Goal: Contribute content: Add original content to the website for others to see

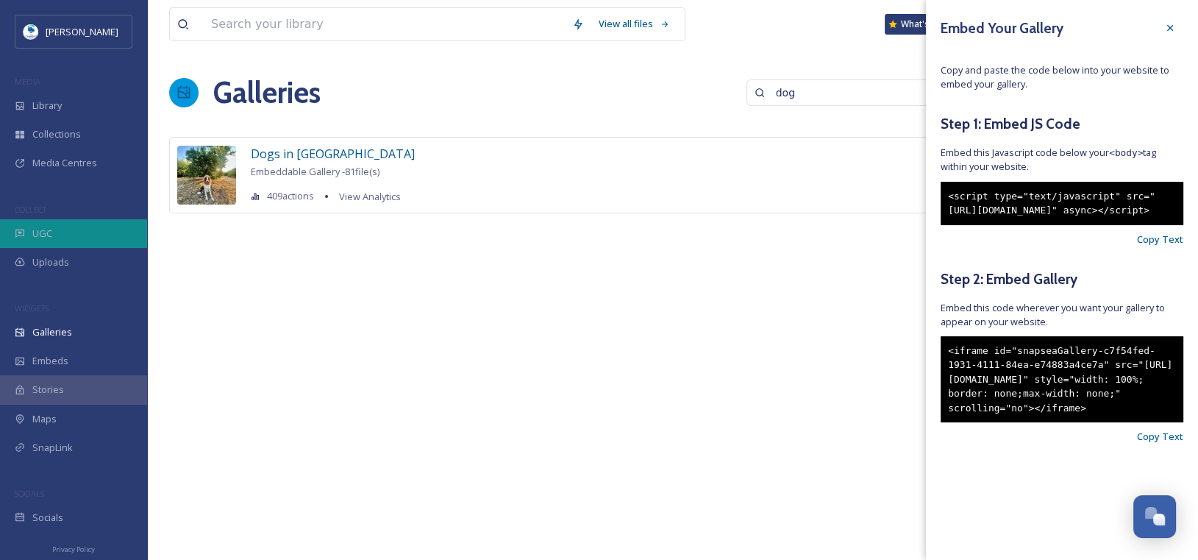
click at [53, 229] on div "UGC" at bounding box center [73, 233] width 147 height 29
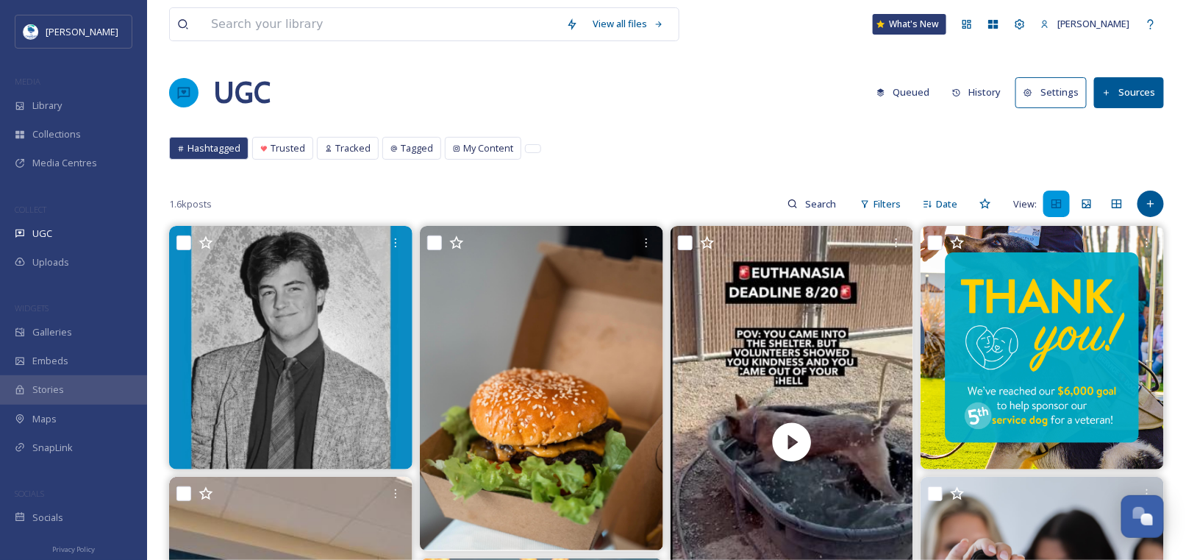
click at [1134, 92] on button "Sources" at bounding box center [1129, 92] width 70 height 30
click at [1152, 204] on icon at bounding box center [1151, 204] width 12 height 12
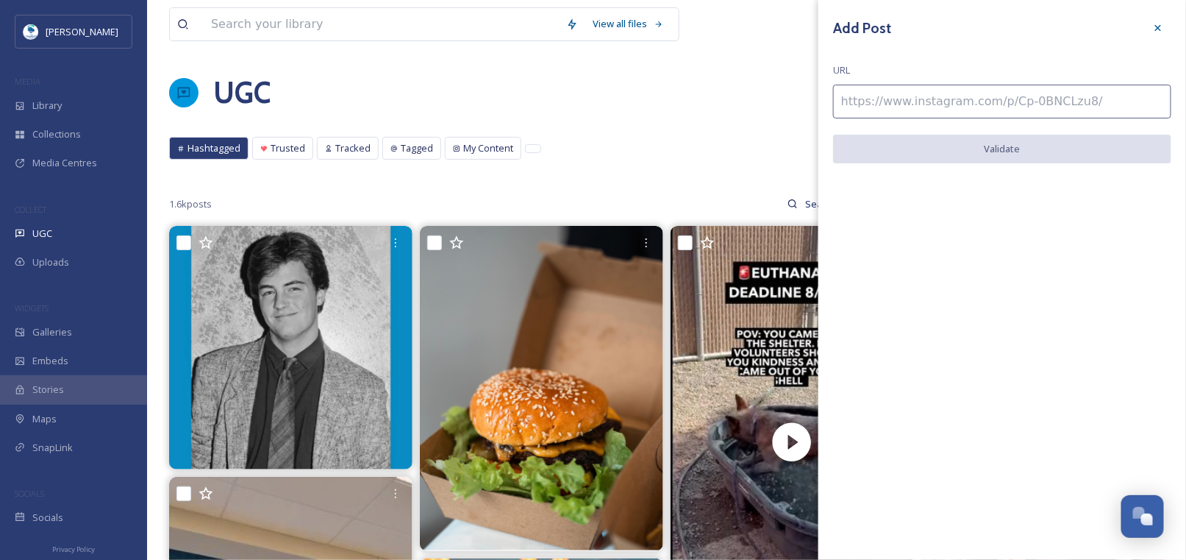
click at [864, 101] on input at bounding box center [1002, 102] width 338 height 34
paste input "[URL][DOMAIN_NAME]"
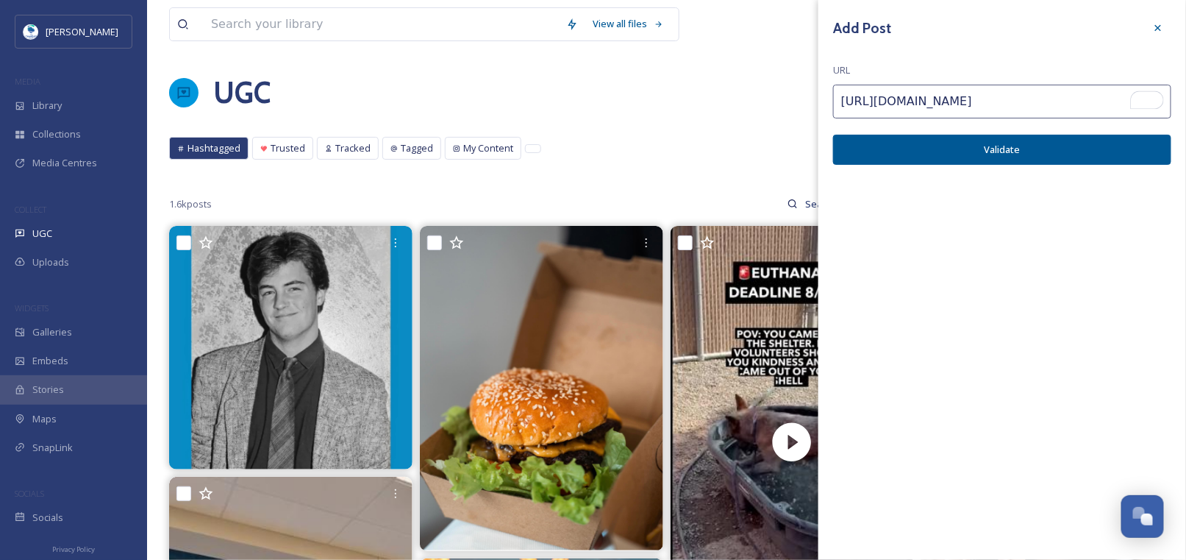
type input "[URL][DOMAIN_NAME]"
click at [969, 162] on button "Validate" at bounding box center [1002, 150] width 338 height 30
click at [989, 143] on button "Add Post" at bounding box center [1002, 150] width 338 height 30
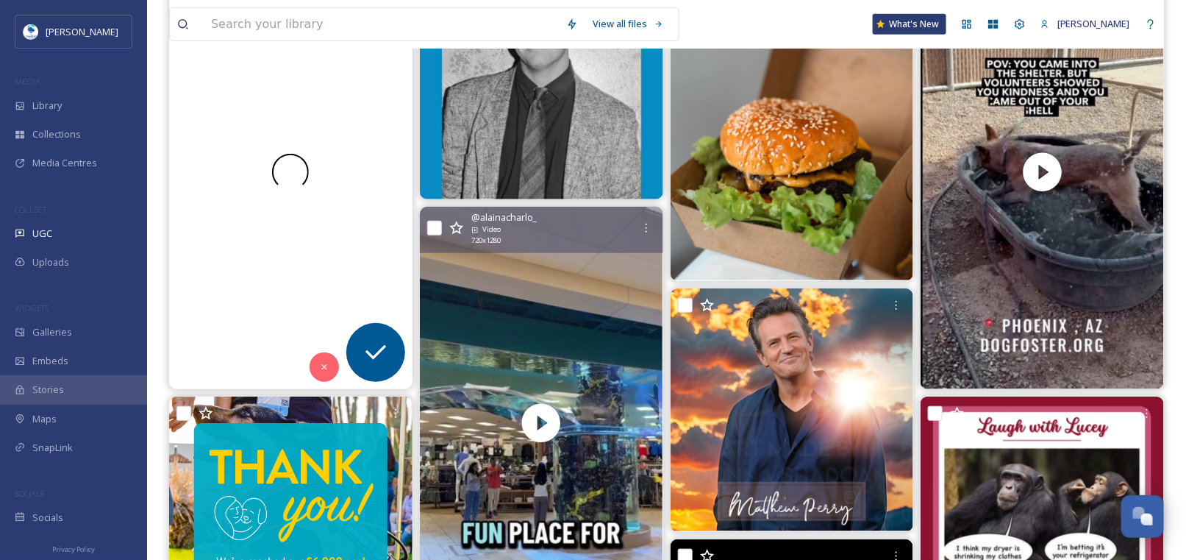
scroll to position [294, 0]
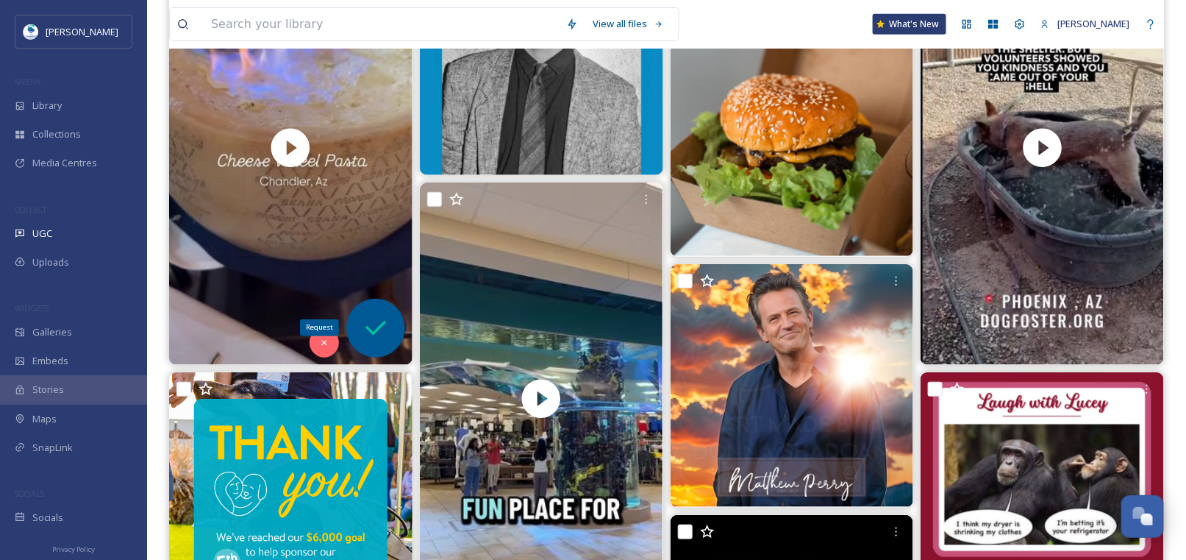
click at [376, 326] on icon at bounding box center [375, 327] width 29 height 29
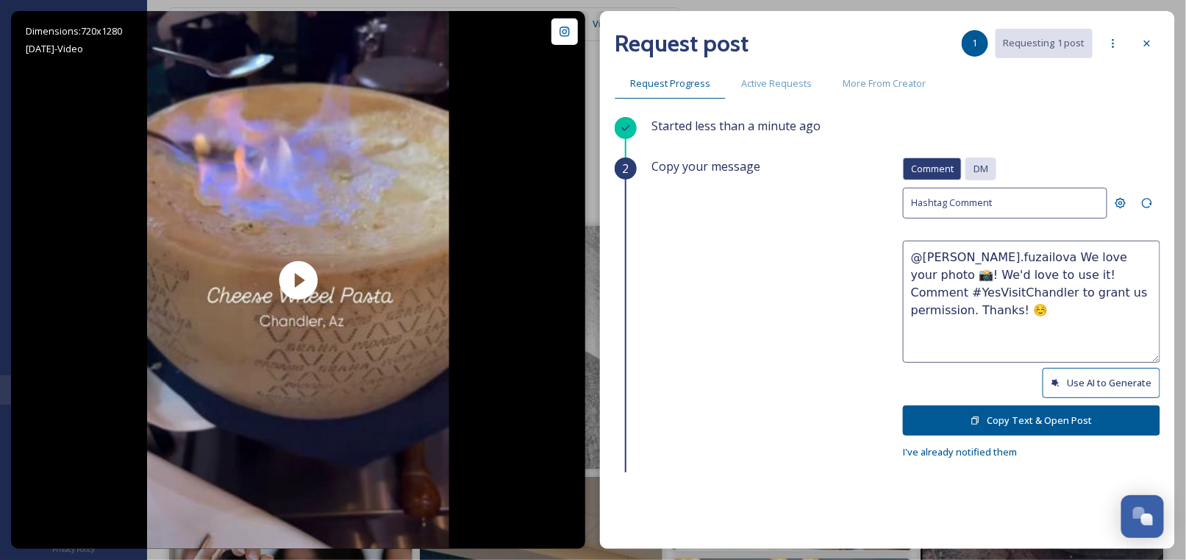
click at [974, 164] on span "DM" at bounding box center [981, 169] width 15 height 14
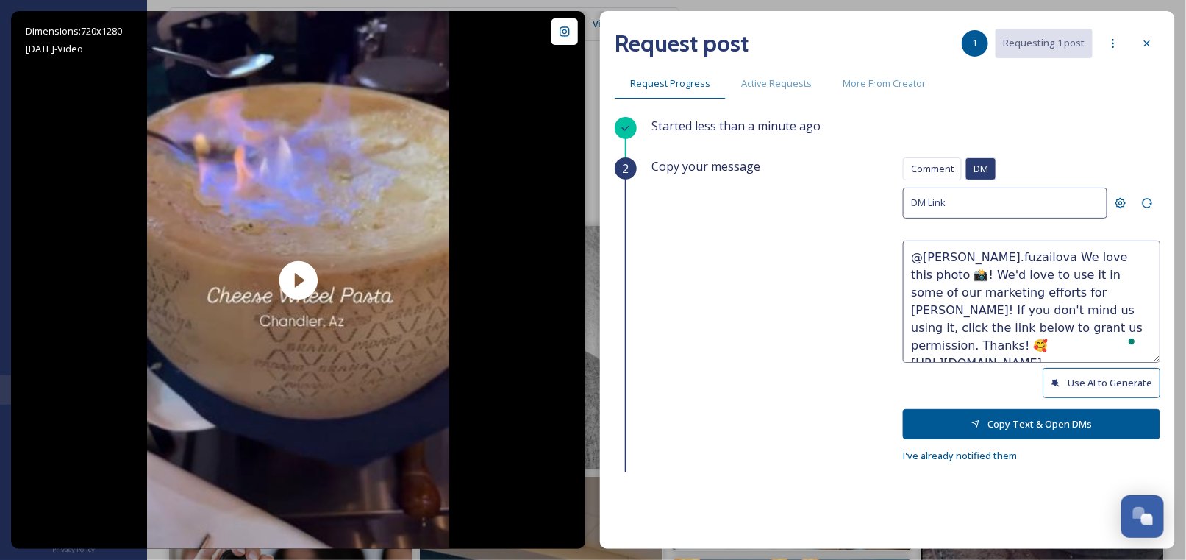
drag, startPoint x: 1069, startPoint y: 258, endPoint x: 1089, endPoint y: 257, distance: 19.9
click at [1089, 257] on textarea "@[PERSON_NAME].fuzailova We love this photo 📸! We'd love to use it in some of o…" at bounding box center [1031, 301] width 257 height 122
drag, startPoint x: 1093, startPoint y: 257, endPoint x: 1066, endPoint y: 254, distance: 26.6
click at [1066, 254] on textarea "@[PERSON_NAME].fuzailova We love this photo 📸! We'd love to use it in some of o…" at bounding box center [1031, 301] width 257 height 122
click at [966, 275] on textarea "@[PERSON_NAME].fuzailova We love this video 📸! We'd love to use it in some of o…" at bounding box center [1031, 301] width 257 height 122
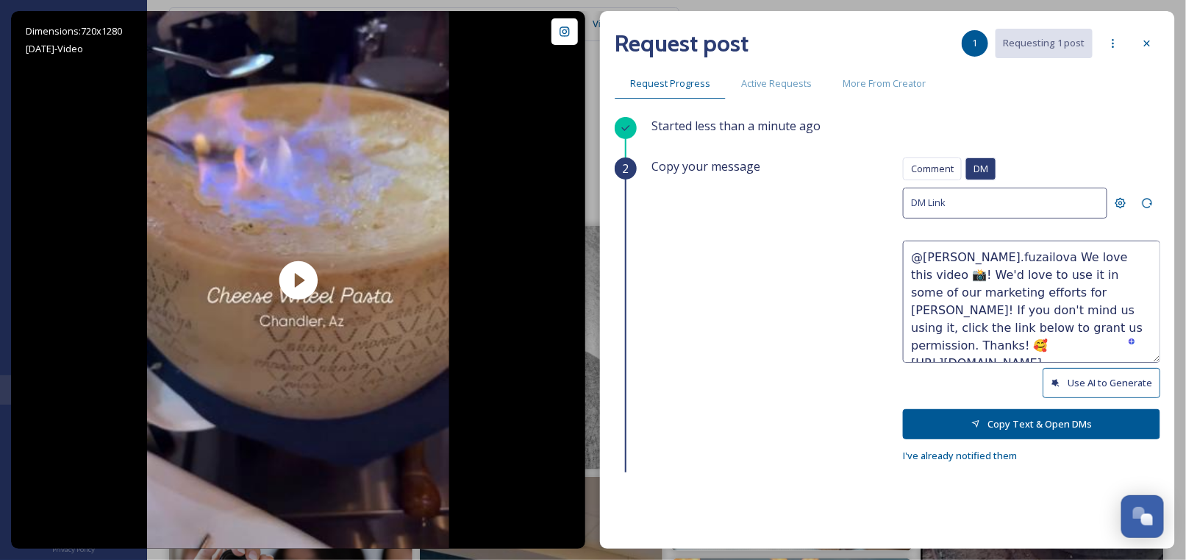
click at [1000, 290] on textarea "@[PERSON_NAME].fuzailova We love this video 📸! We'd love to use it in some of o…" at bounding box center [1031, 301] width 257 height 122
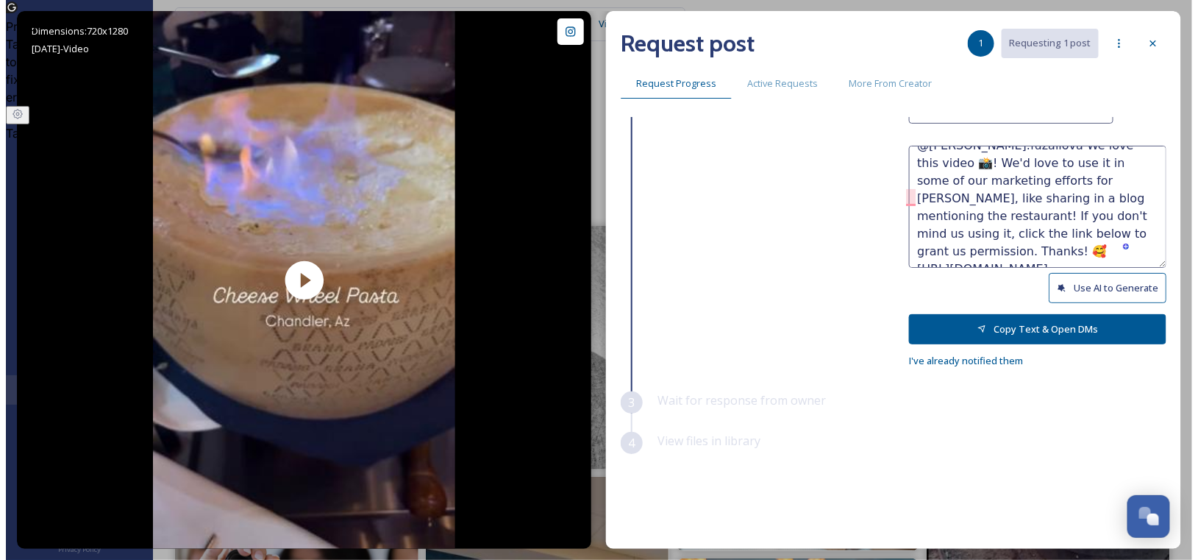
scroll to position [101, 0]
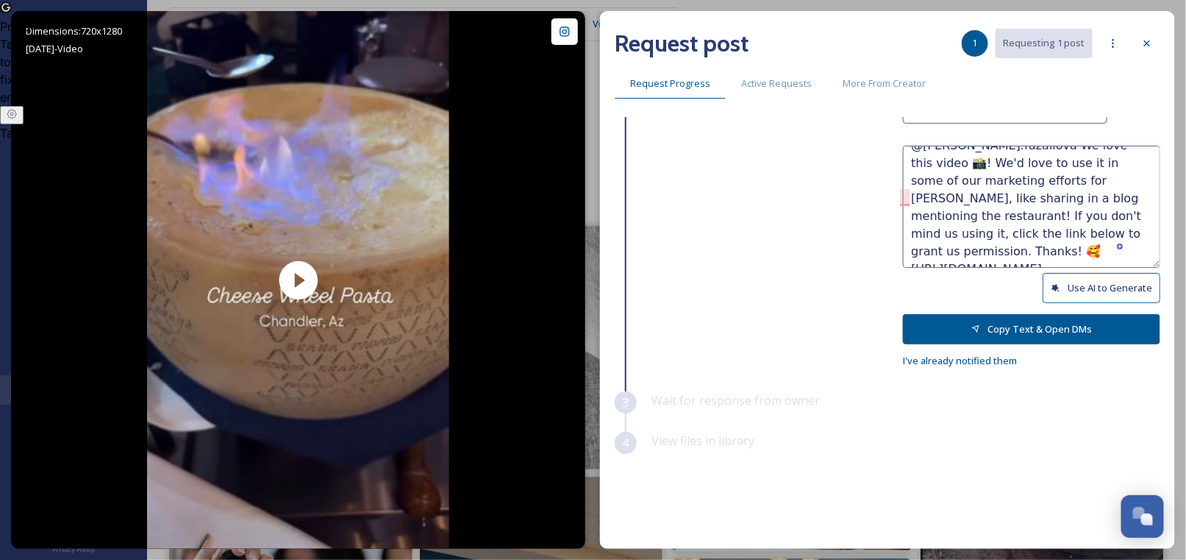
type textarea "@[PERSON_NAME].fuzailova We love this video 📸! We'd love to use it in some of o…"
click at [991, 314] on button "Copy Text & Open DMs" at bounding box center [1031, 329] width 257 height 30
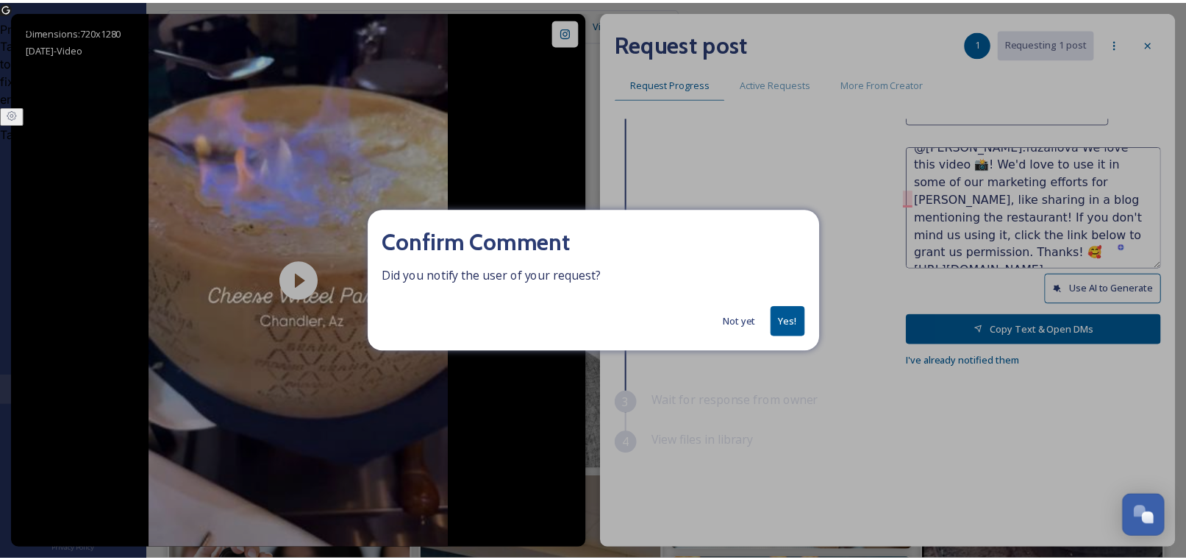
scroll to position [17, 0]
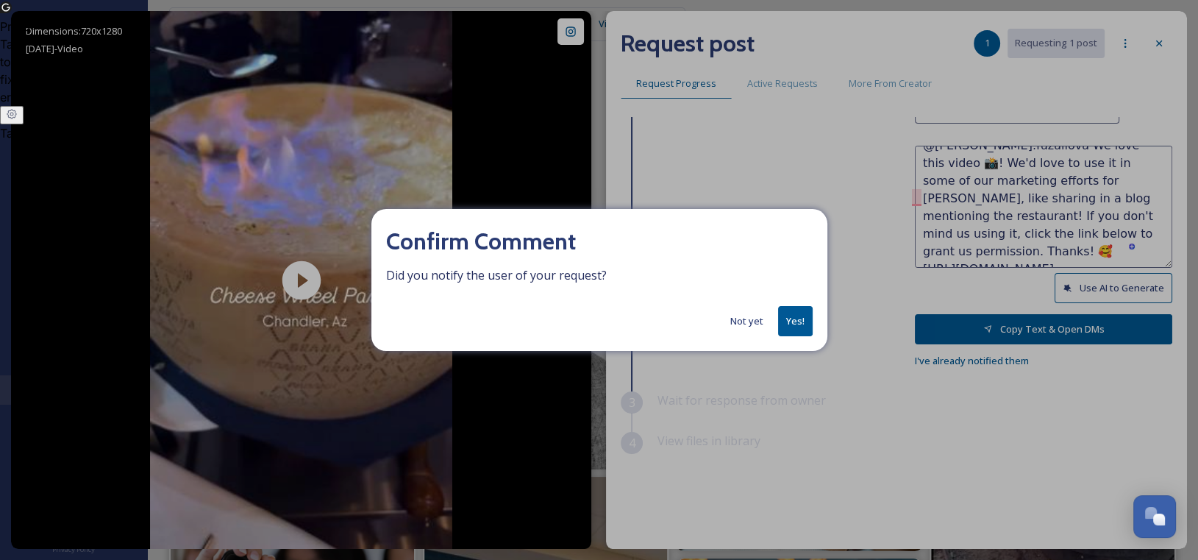
click at [789, 319] on button "Yes!" at bounding box center [795, 321] width 35 height 30
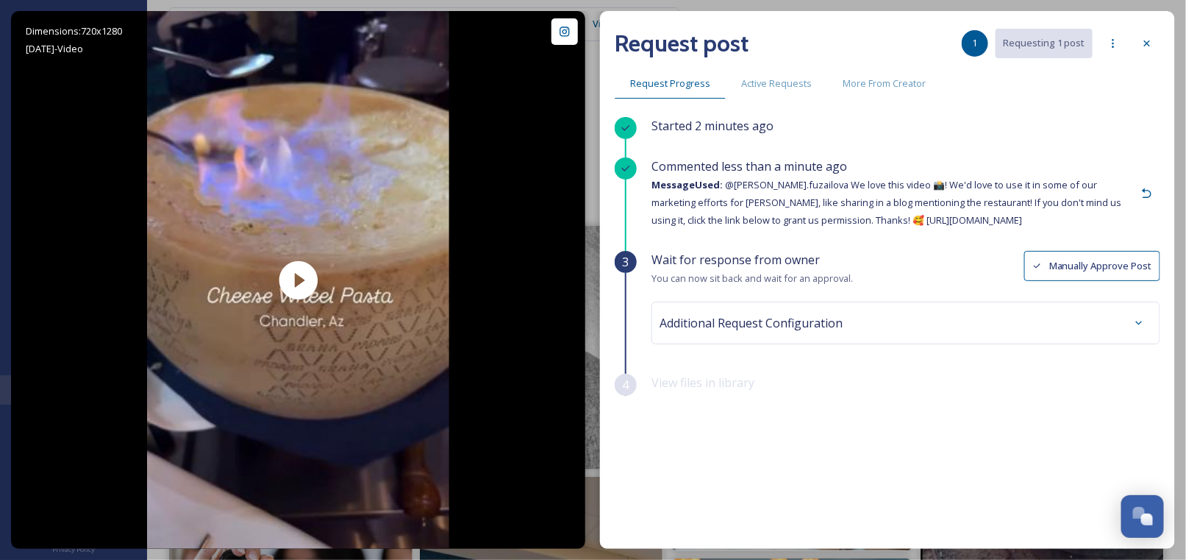
scroll to position [0, 0]
click at [1146, 41] on icon at bounding box center [1147, 43] width 6 height 6
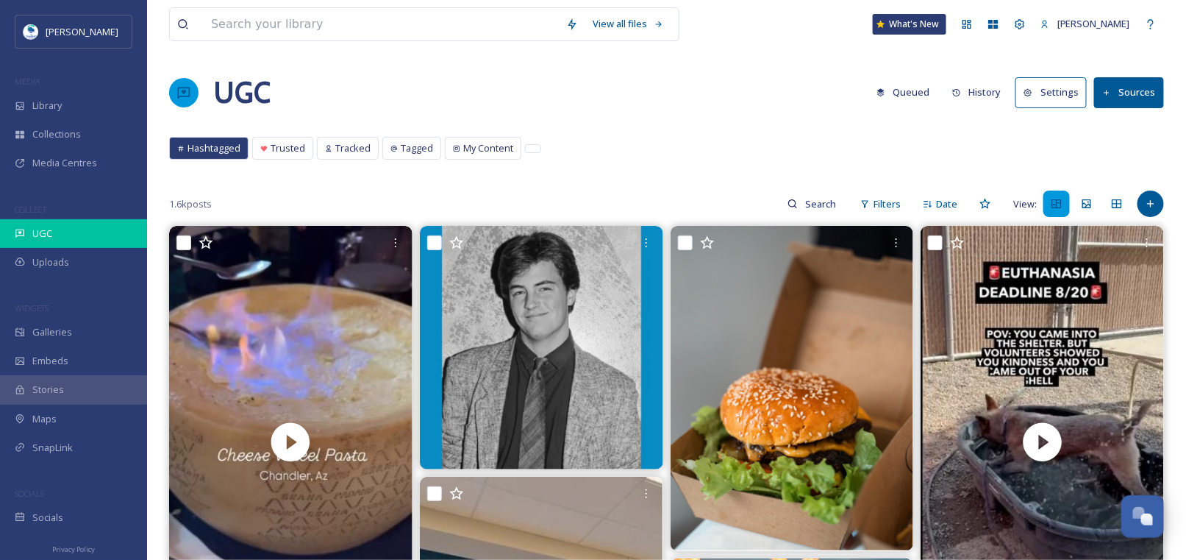
click at [40, 232] on span "UGC" at bounding box center [42, 234] width 20 height 14
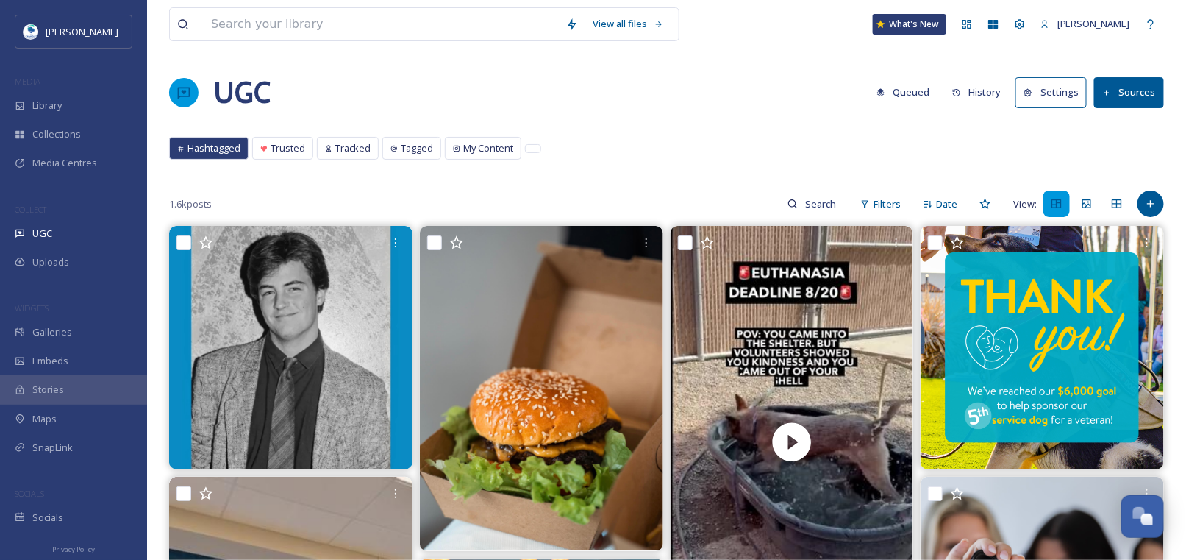
click at [1123, 93] on button "Sources" at bounding box center [1129, 92] width 70 height 30
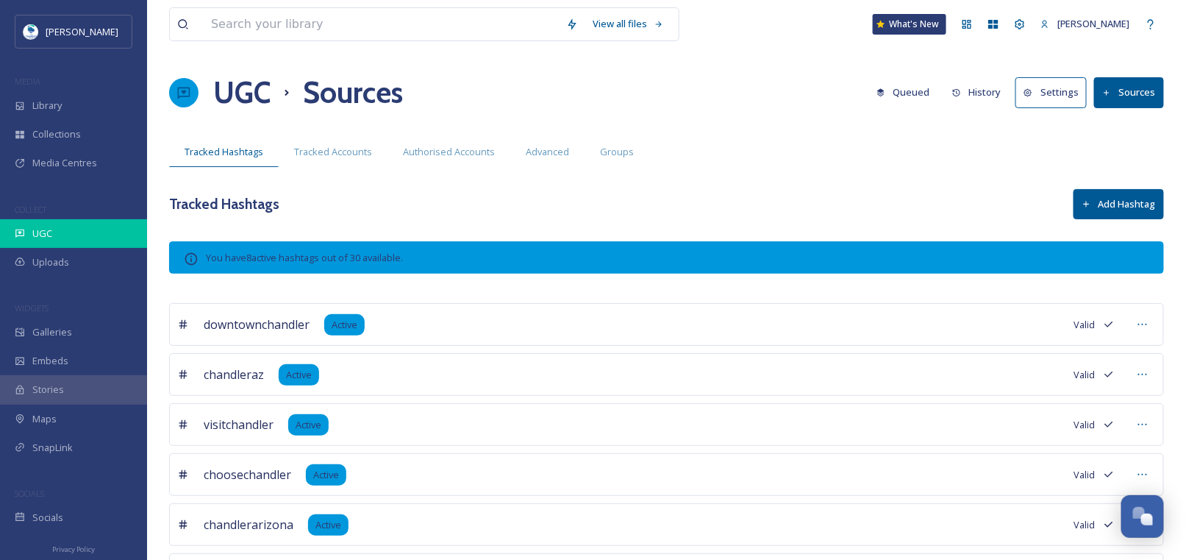
click at [47, 235] on span "UGC" at bounding box center [42, 234] width 20 height 14
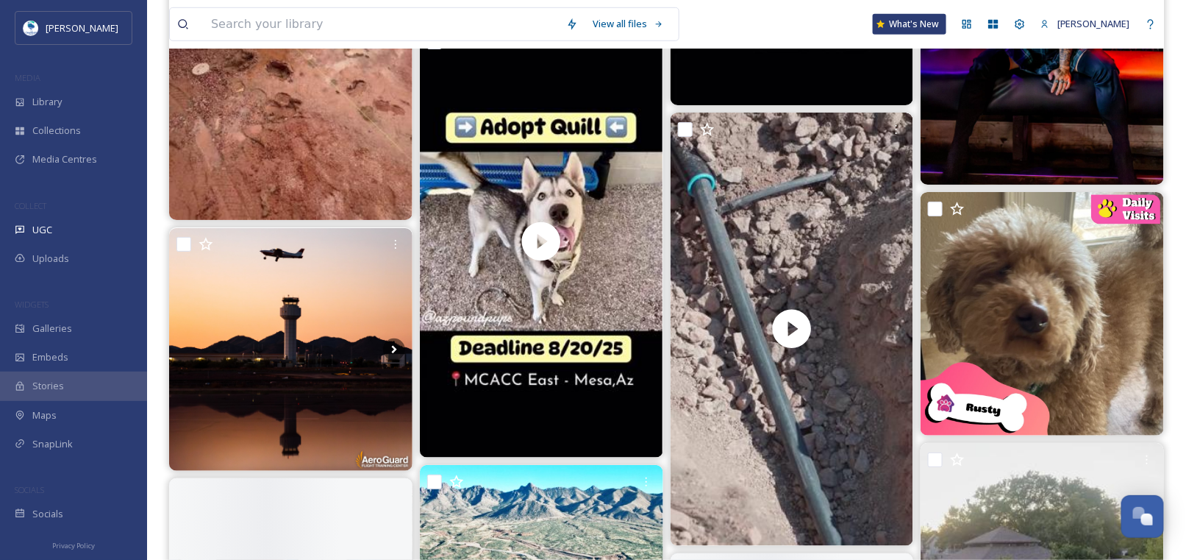
scroll to position [4707, 0]
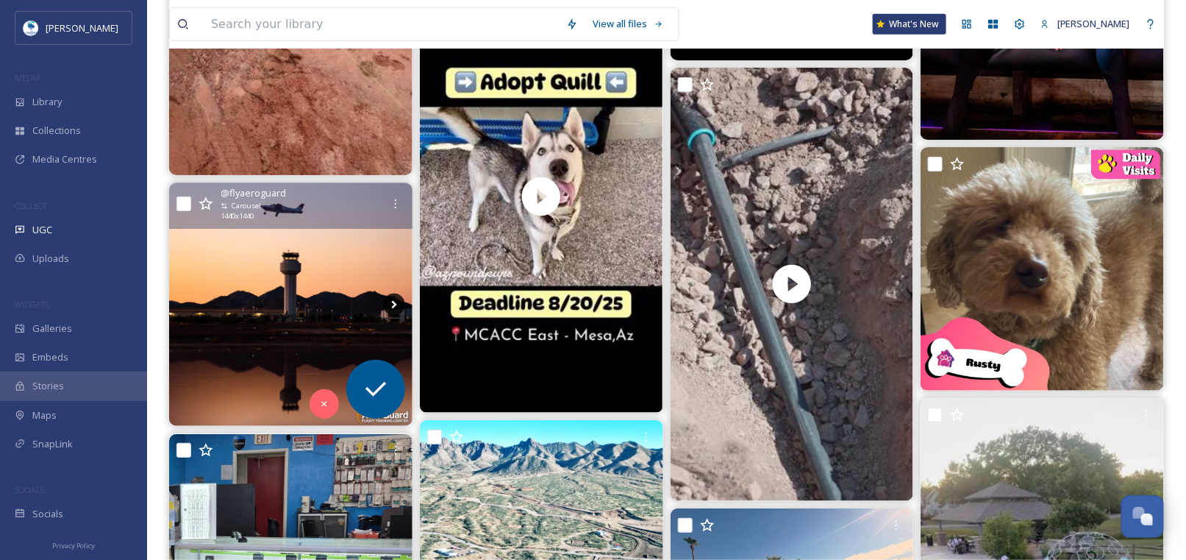
click at [396, 301] on icon at bounding box center [394, 304] width 22 height 22
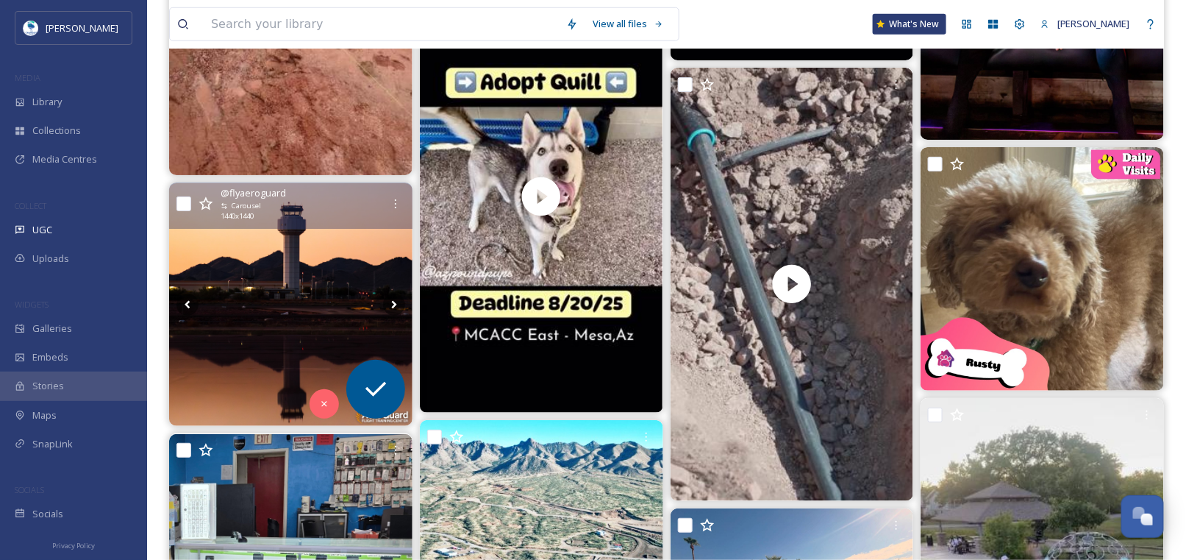
click at [324, 296] on img at bounding box center [290, 304] width 243 height 243
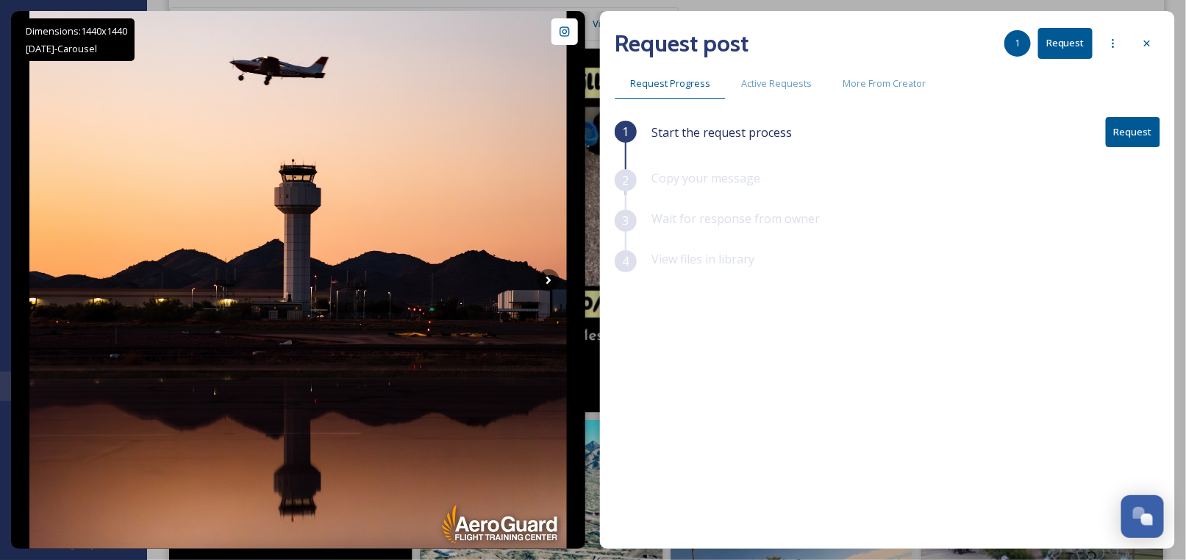
click at [554, 276] on icon at bounding box center [549, 280] width 22 height 22
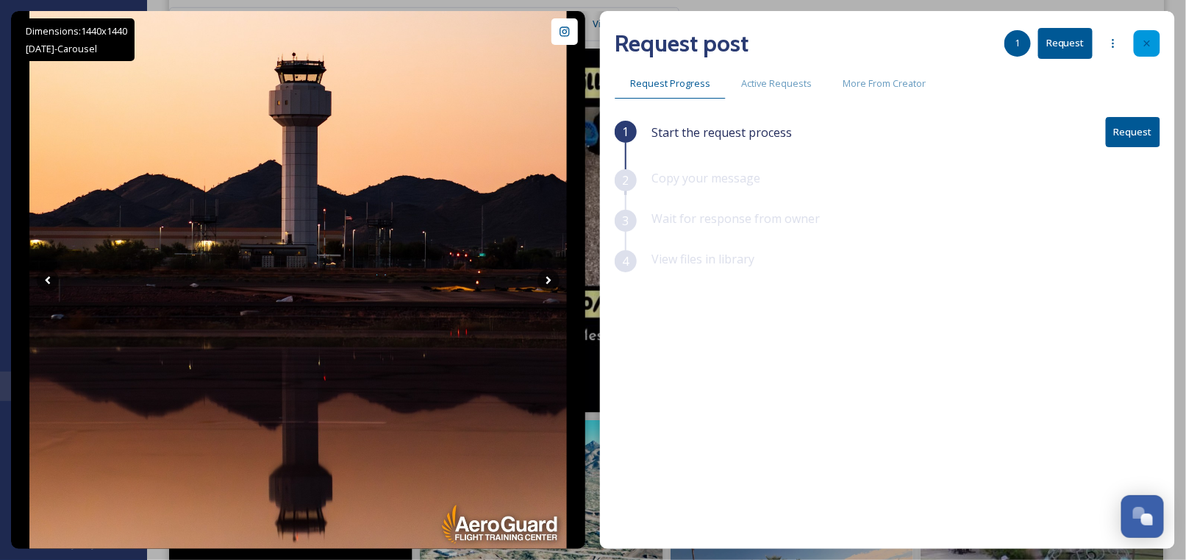
click at [1146, 46] on icon at bounding box center [1147, 44] width 12 height 12
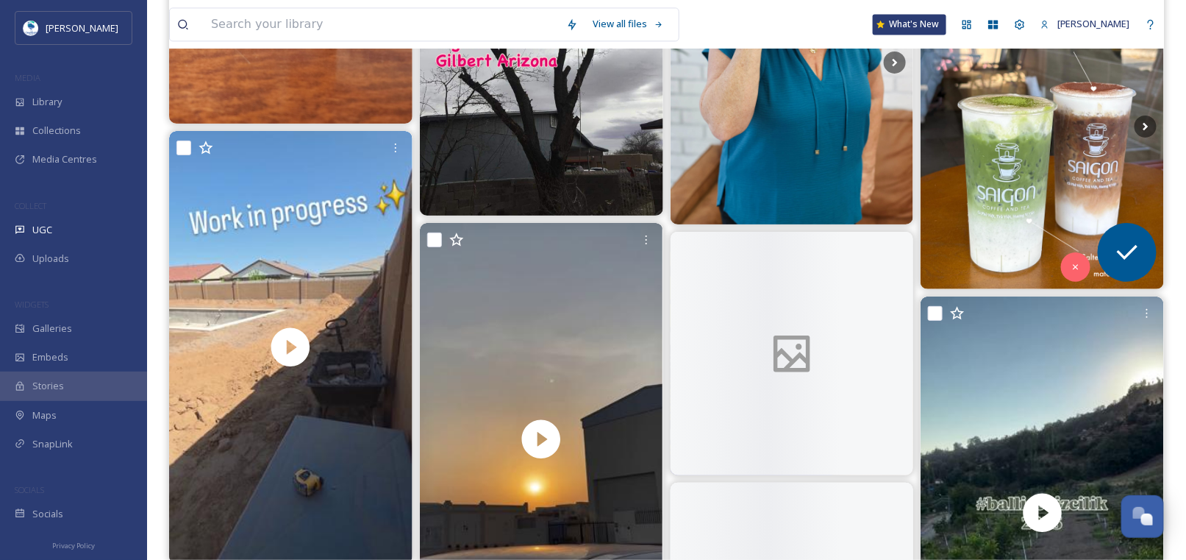
scroll to position [9855, 0]
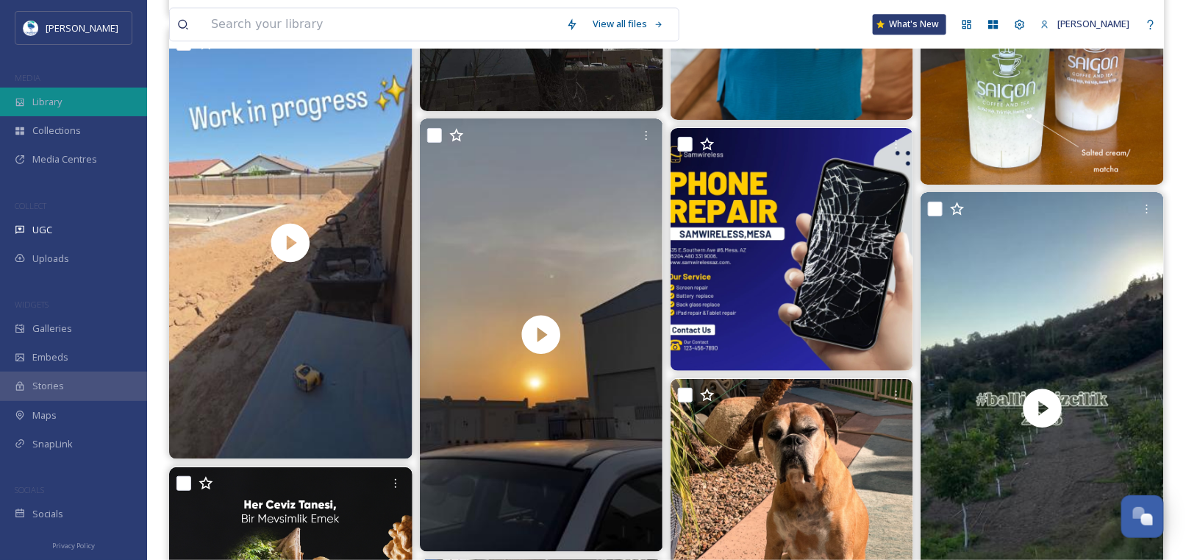
click at [72, 101] on div "Library" at bounding box center [73, 102] width 147 height 29
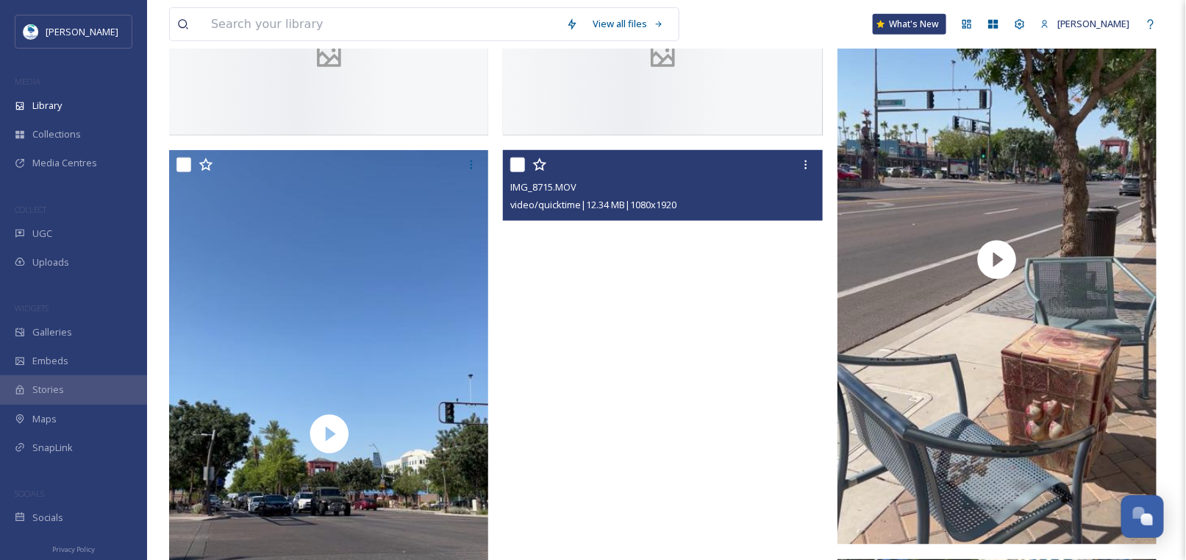
scroll to position [735, 0]
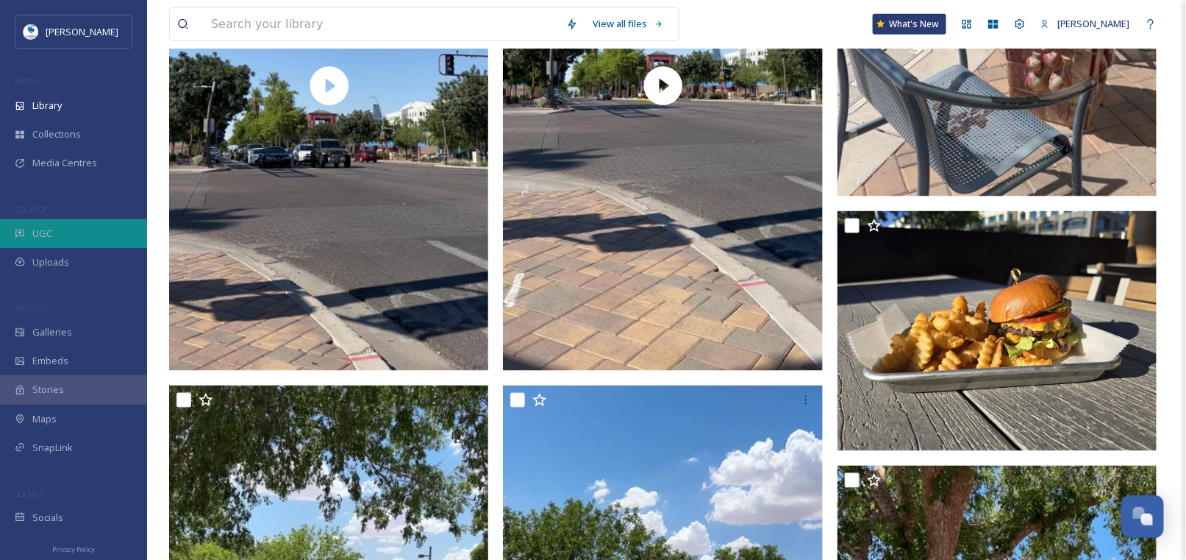
click at [57, 227] on div "UGC" at bounding box center [73, 233] width 147 height 29
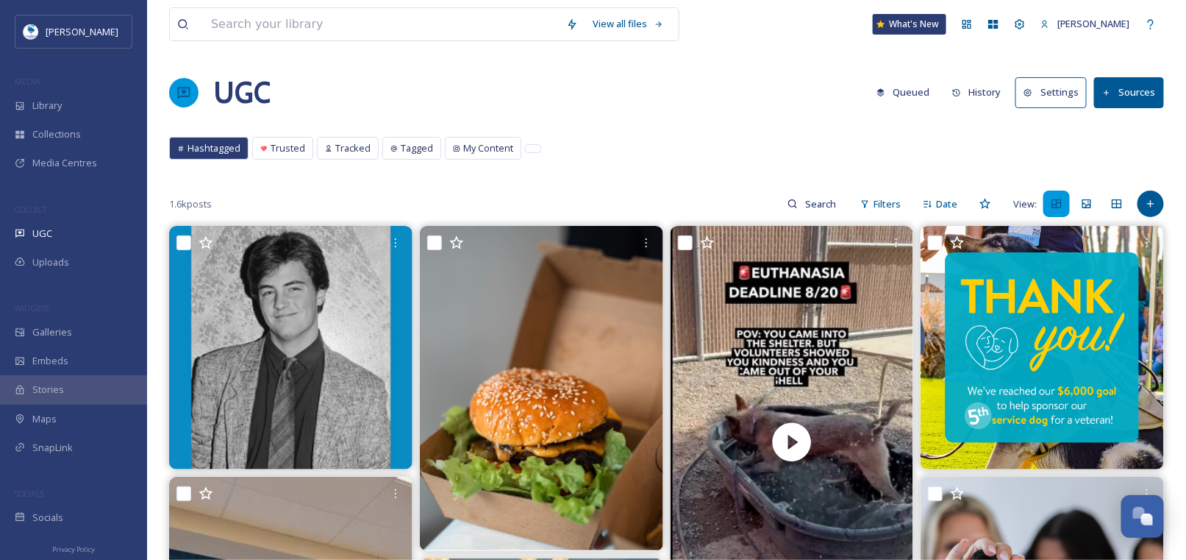
click at [908, 93] on button "Queued" at bounding box center [903, 92] width 68 height 29
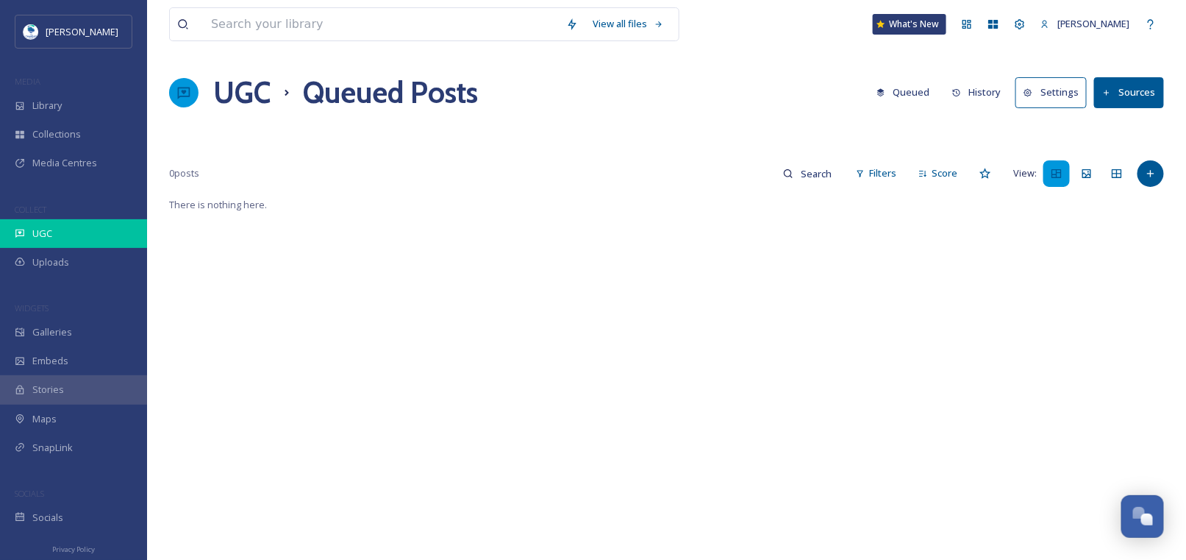
click at [32, 231] on span "UGC" at bounding box center [42, 234] width 20 height 14
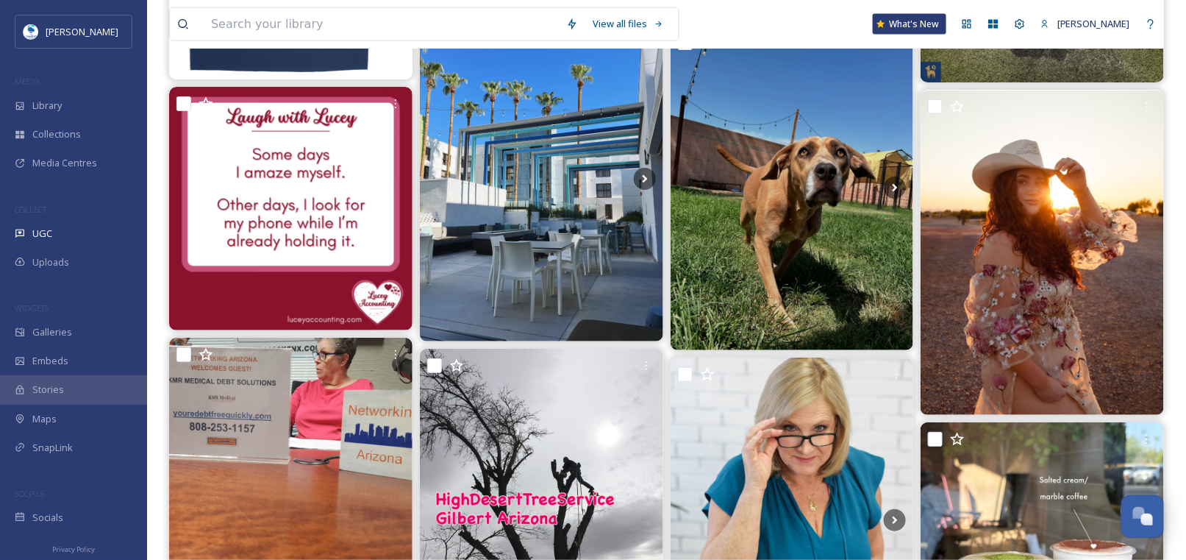
scroll to position [9603, 0]
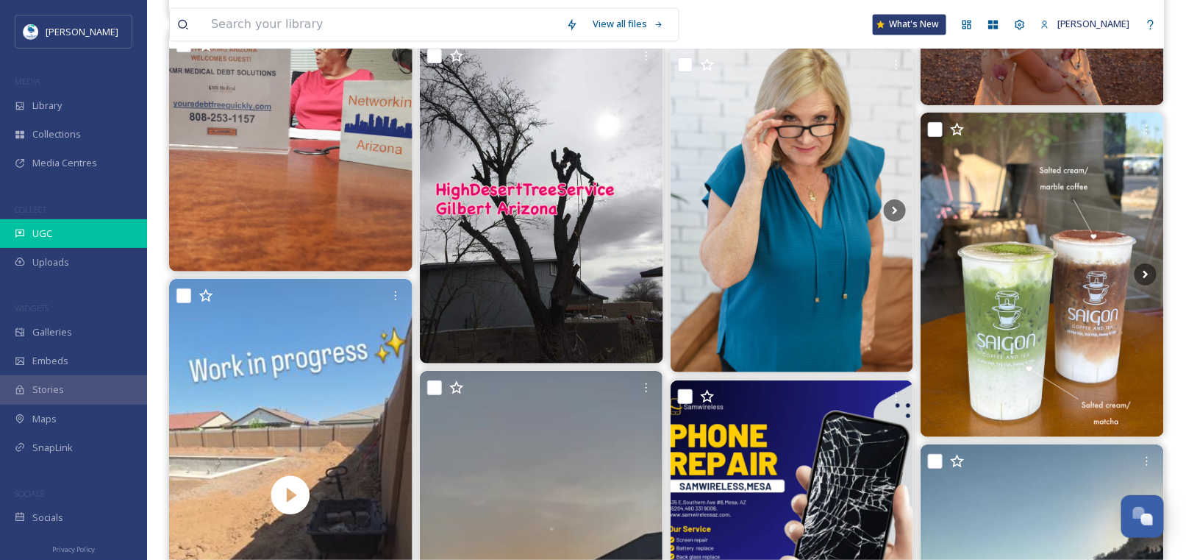
click at [61, 227] on div "UGC" at bounding box center [73, 233] width 147 height 29
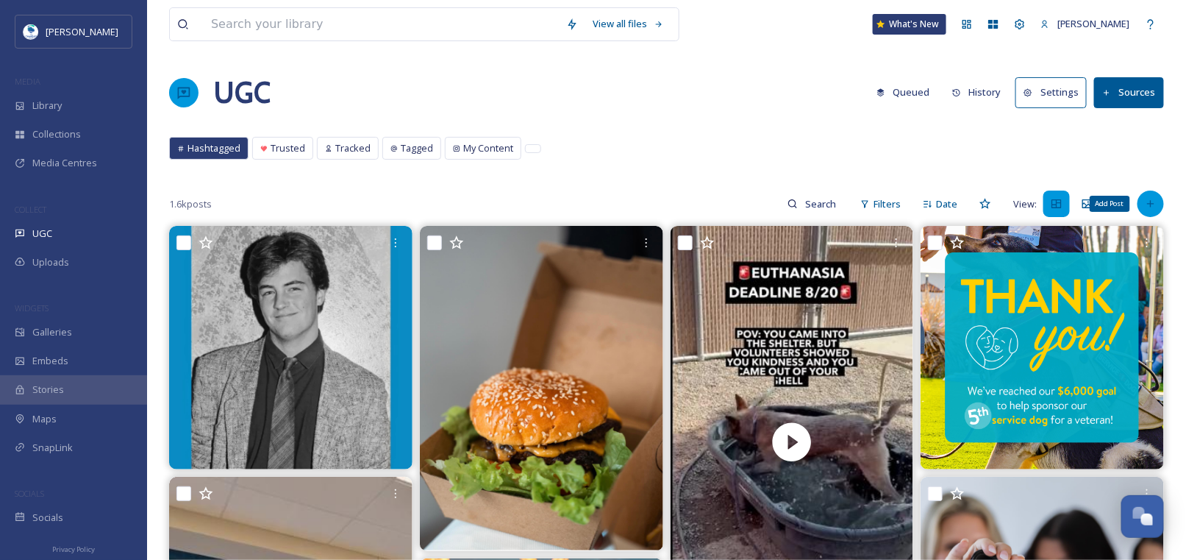
click at [1152, 199] on icon at bounding box center [1151, 204] width 12 height 12
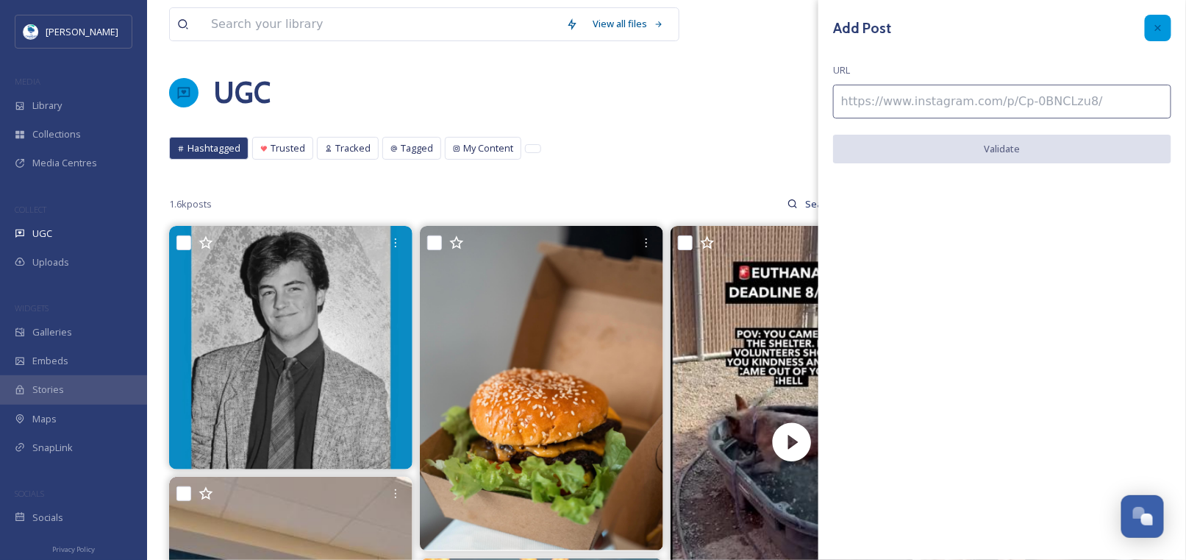
click at [1164, 29] on icon at bounding box center [1158, 28] width 12 height 12
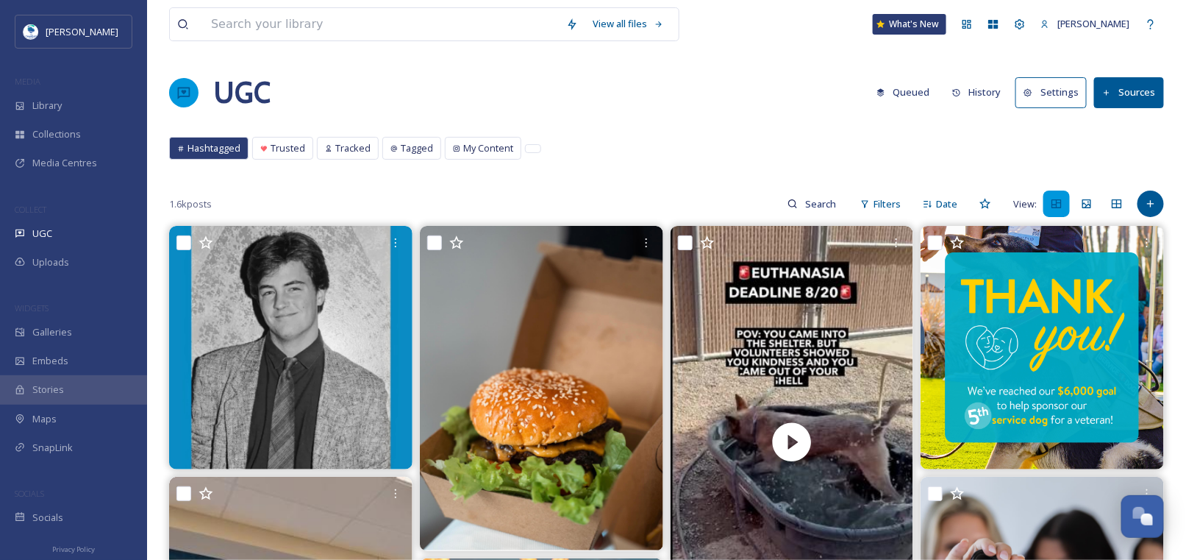
click at [1143, 85] on button "Sources" at bounding box center [1129, 92] width 70 height 30
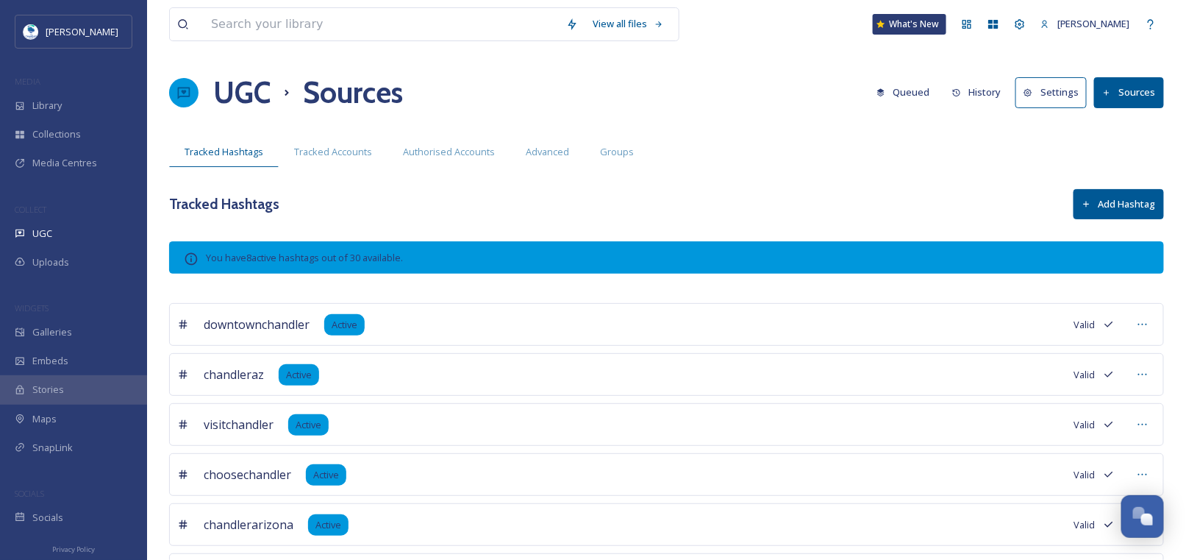
click at [244, 96] on h1 "UGC" at bounding box center [241, 93] width 57 height 44
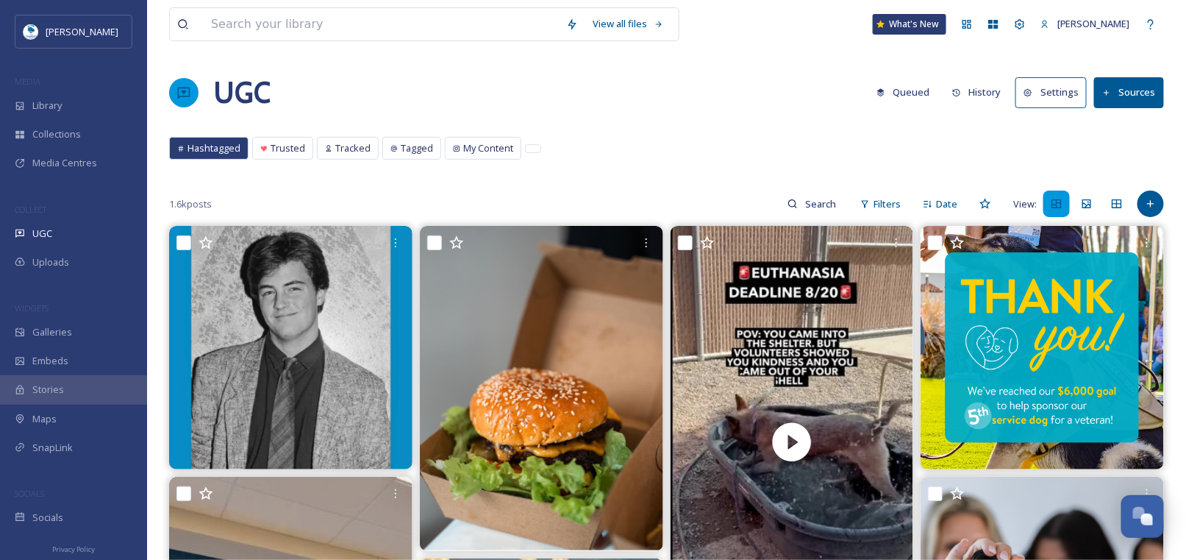
click at [973, 27] on icon at bounding box center [967, 24] width 12 height 12
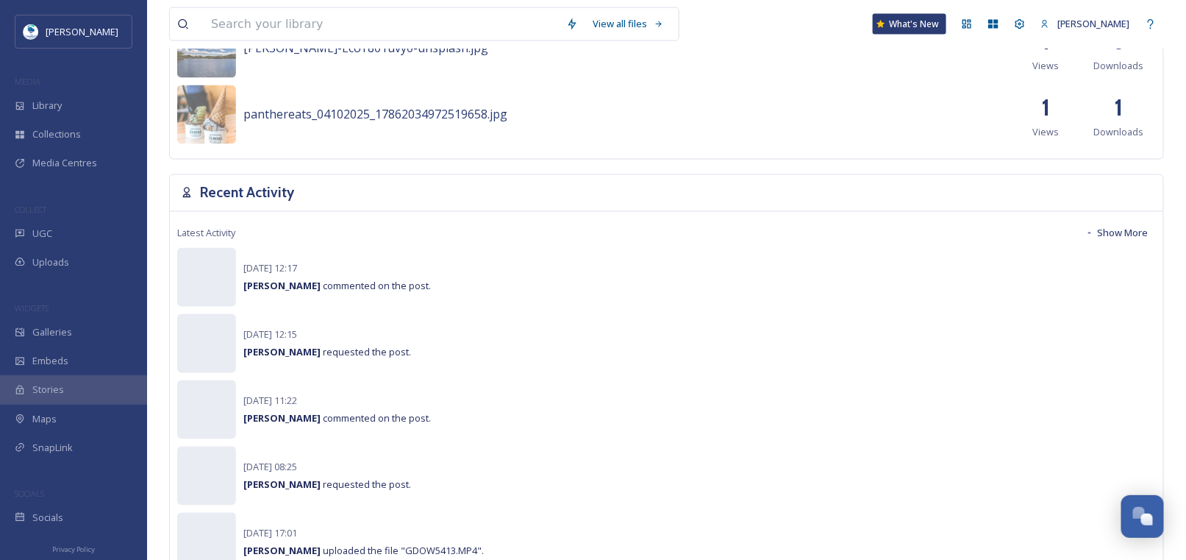
scroll to position [916, 0]
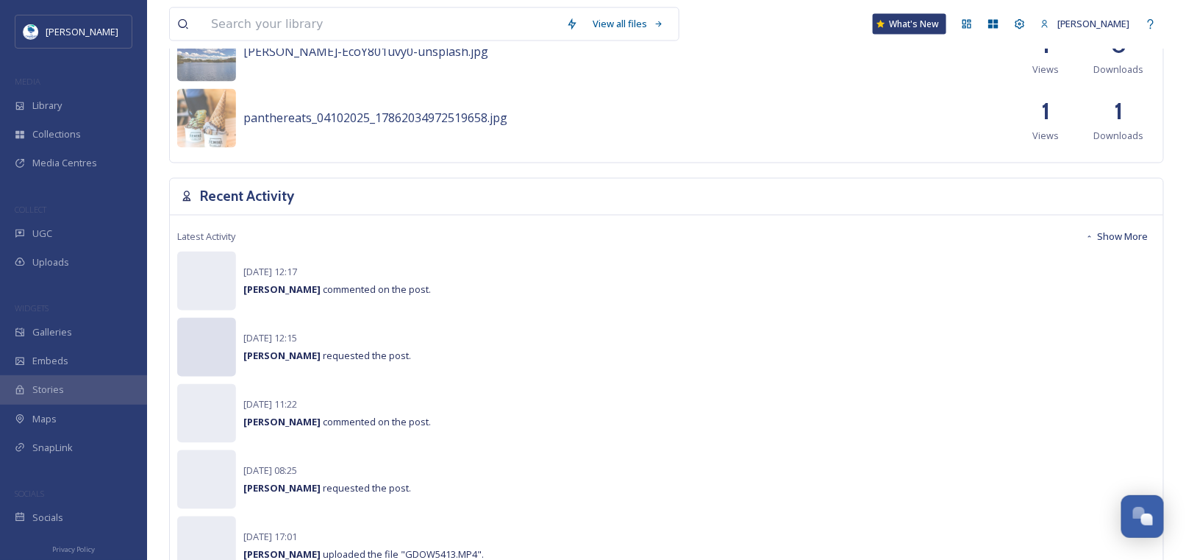
click at [193, 348] on div "No preview available for file of invalid ." at bounding box center [206, 428] width 59 height 221
click at [215, 411] on div "No preview available for file of invalid ." at bounding box center [206, 494] width 59 height 221
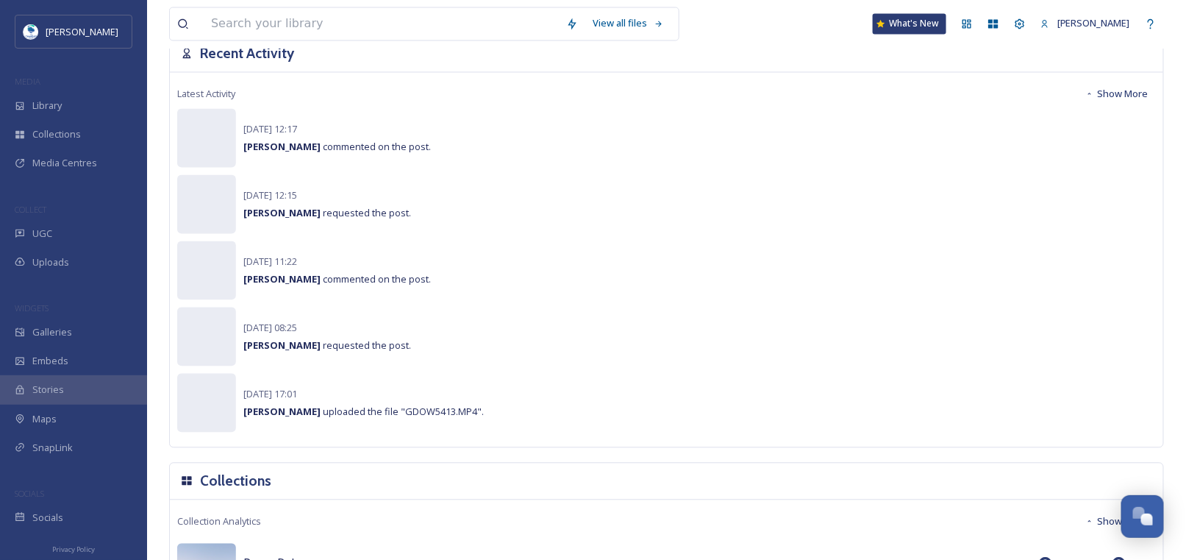
scroll to position [769, 0]
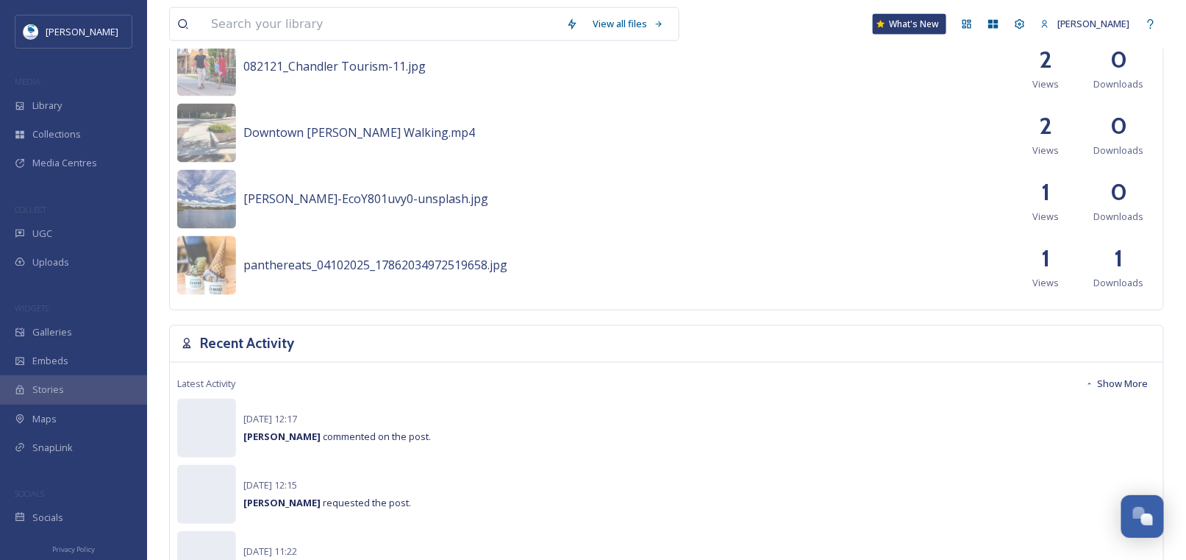
click at [1109, 380] on button "Show More" at bounding box center [1117, 384] width 78 height 29
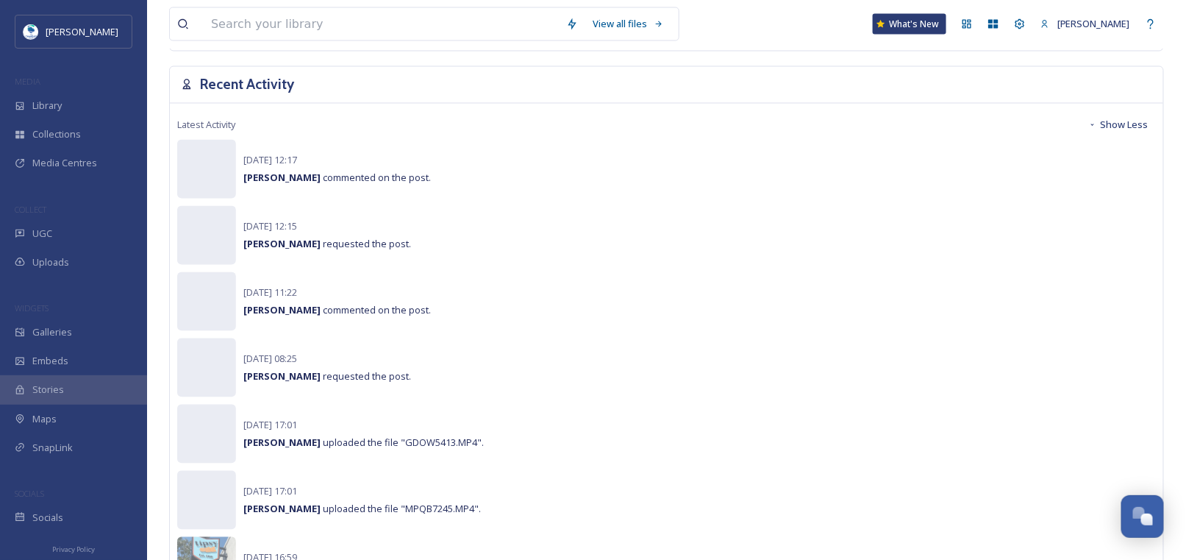
scroll to position [1063, 0]
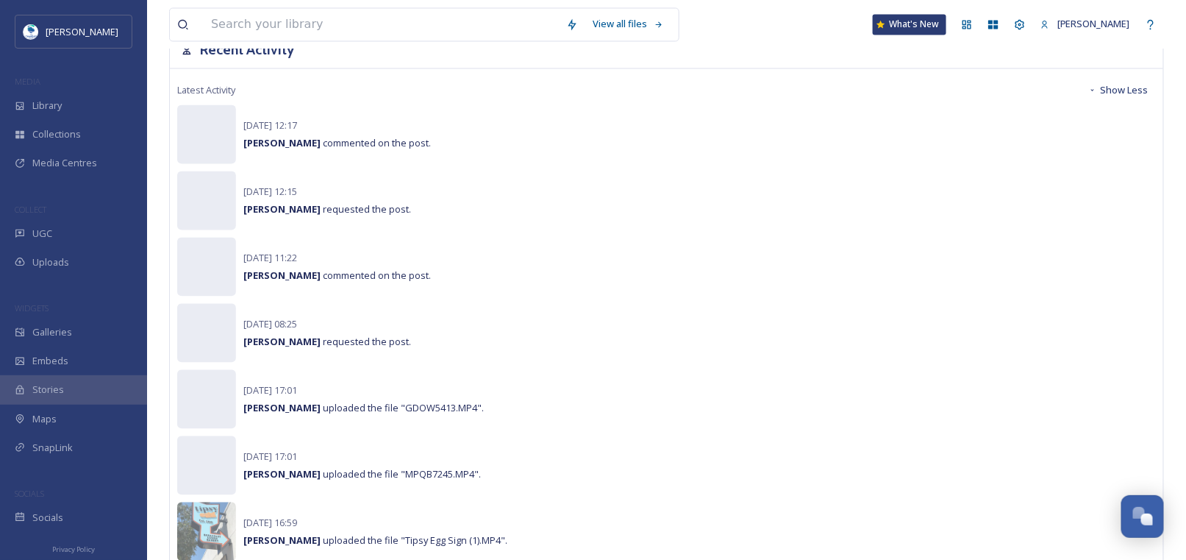
click at [257, 328] on div "[DATE] 08:25 [PERSON_NAME] requested the post." at bounding box center [327, 332] width 168 height 35
click at [203, 348] on div "No preview available for file of invalid ." at bounding box center [206, 413] width 59 height 221
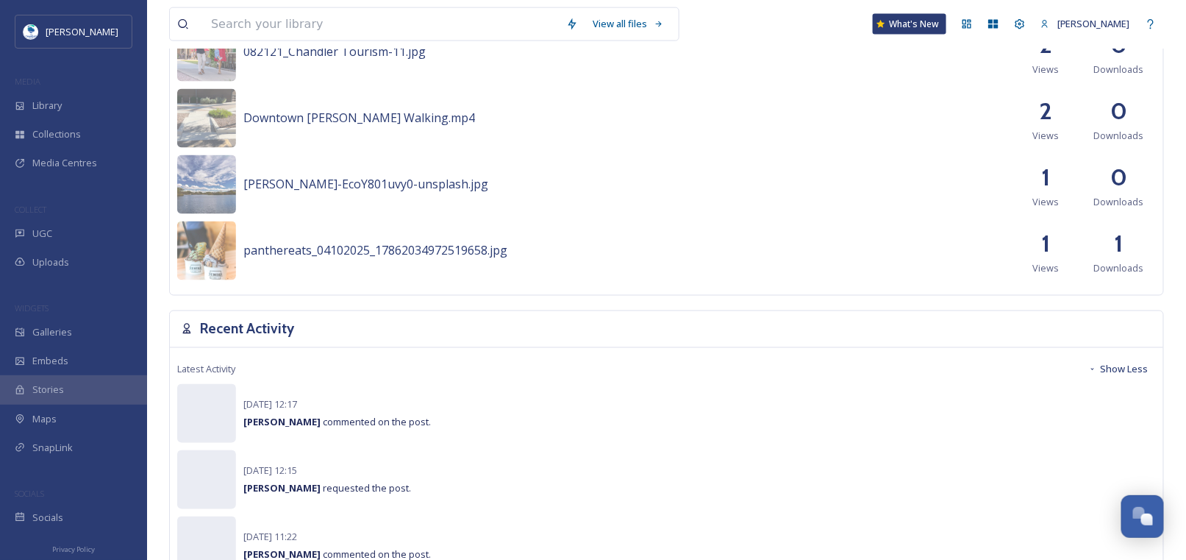
scroll to position [769, 0]
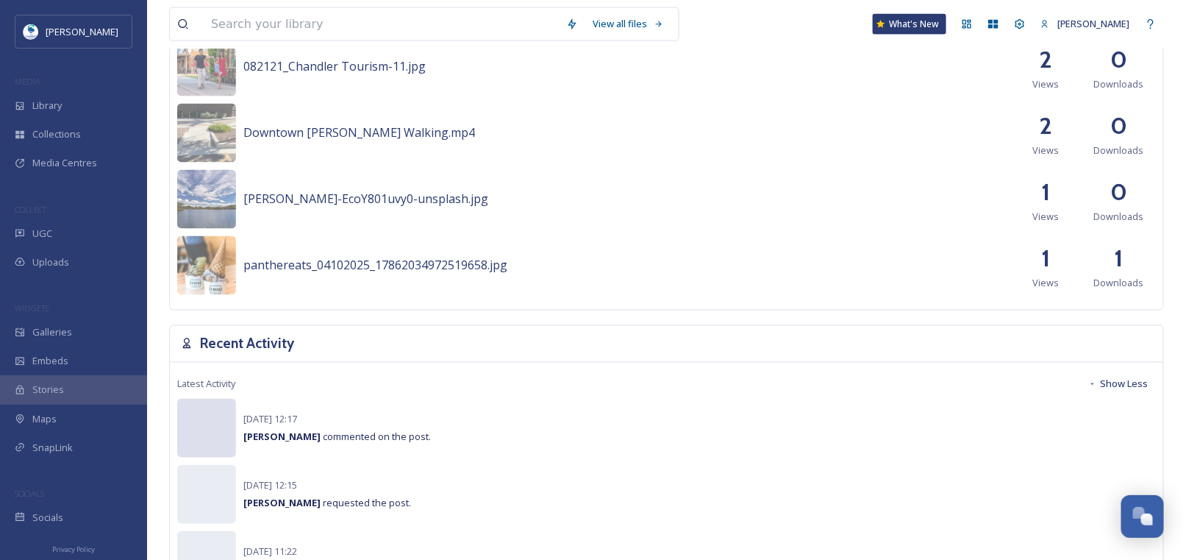
click at [188, 431] on div "No preview available for file of invalid ." at bounding box center [206, 509] width 59 height 221
click at [271, 428] on div "[DATE] 12:17 [PERSON_NAME] commented on the post." at bounding box center [337, 427] width 188 height 35
click at [264, 419] on span "[DATE] 12:17" at bounding box center [270, 419] width 54 height 13
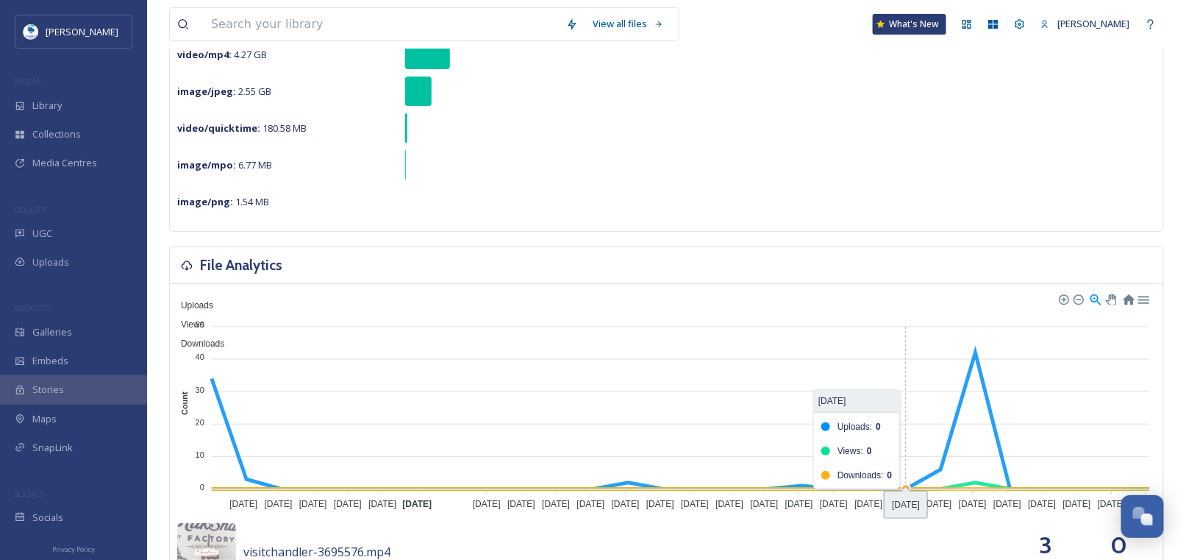
scroll to position [0, 0]
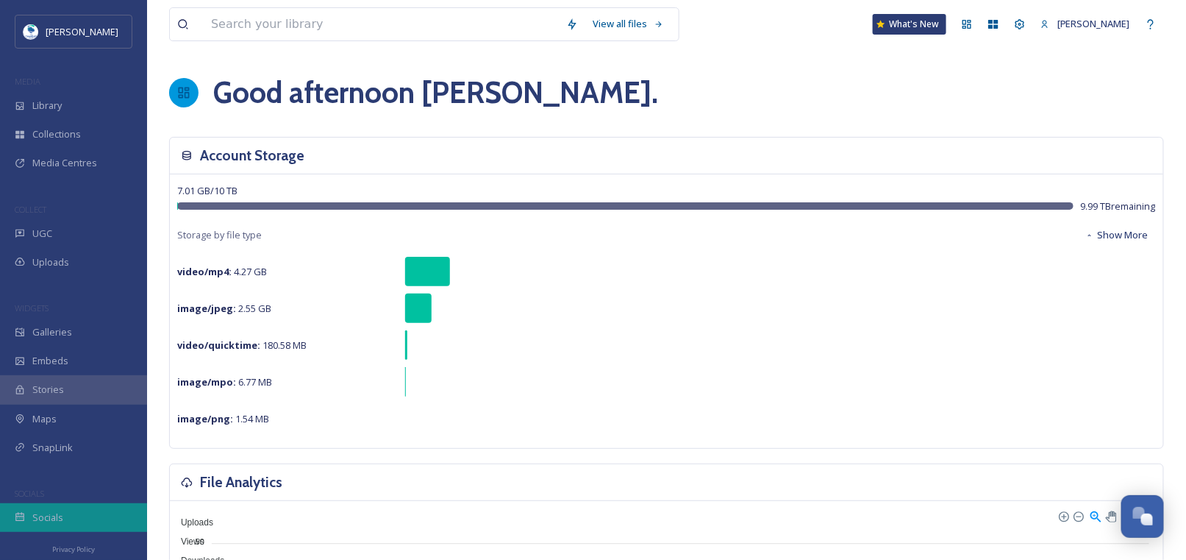
click at [43, 522] on span "Socials" at bounding box center [47, 517] width 31 height 14
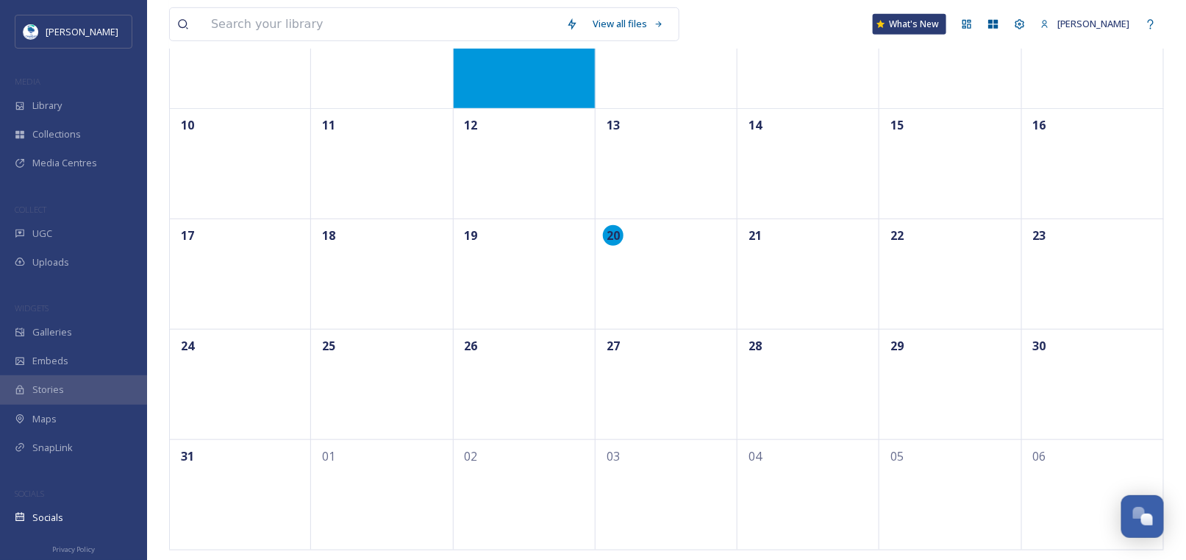
scroll to position [312, 0]
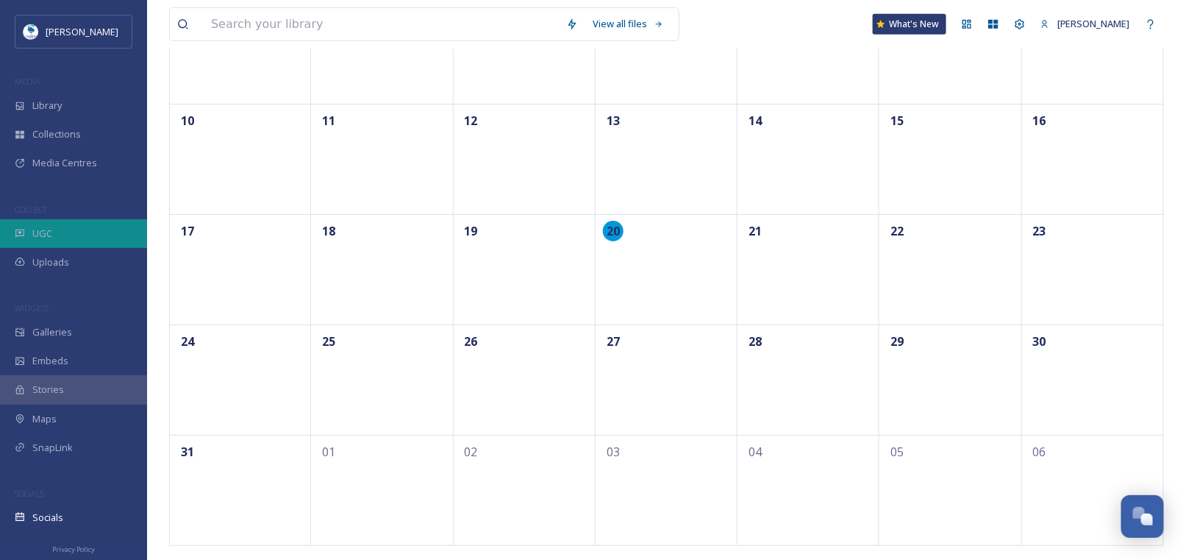
click at [46, 237] on span "UGC" at bounding box center [42, 234] width 20 height 14
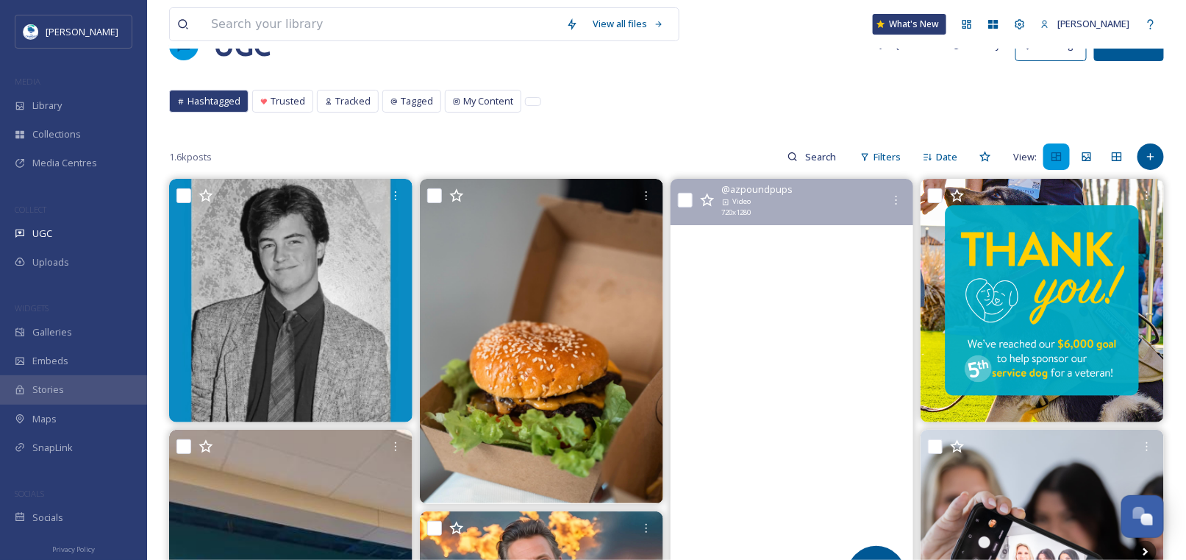
scroll to position [74, 0]
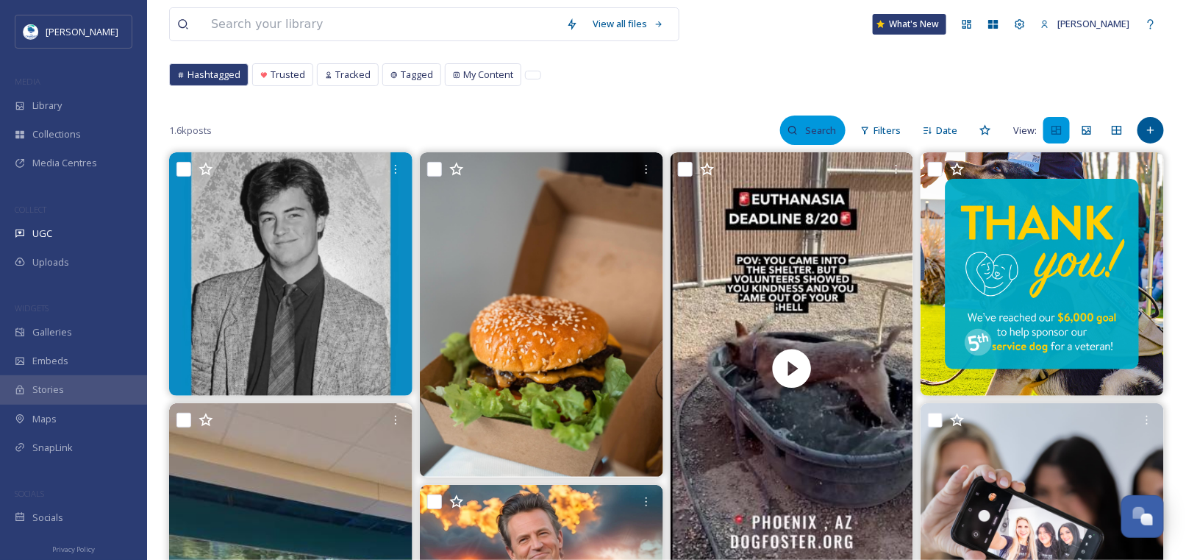
click at [810, 128] on input at bounding box center [822, 129] width 48 height 29
click at [532, 72] on div at bounding box center [533, 74] width 15 height 7
click at [819, 135] on input at bounding box center [822, 129] width 48 height 29
paste input "[PERSON_NAME].fuzailova"
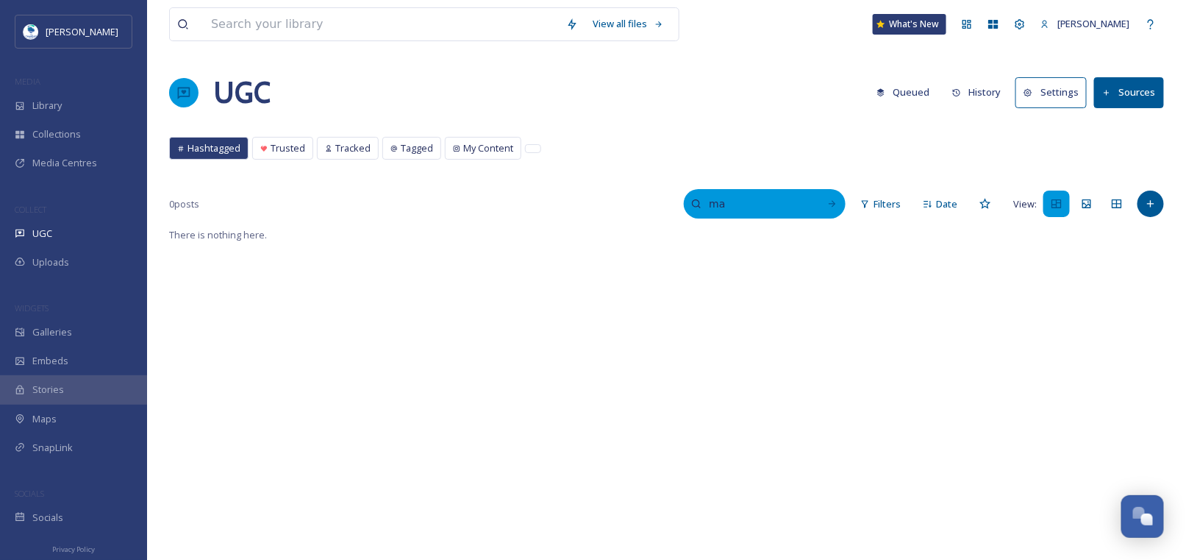
type input "m"
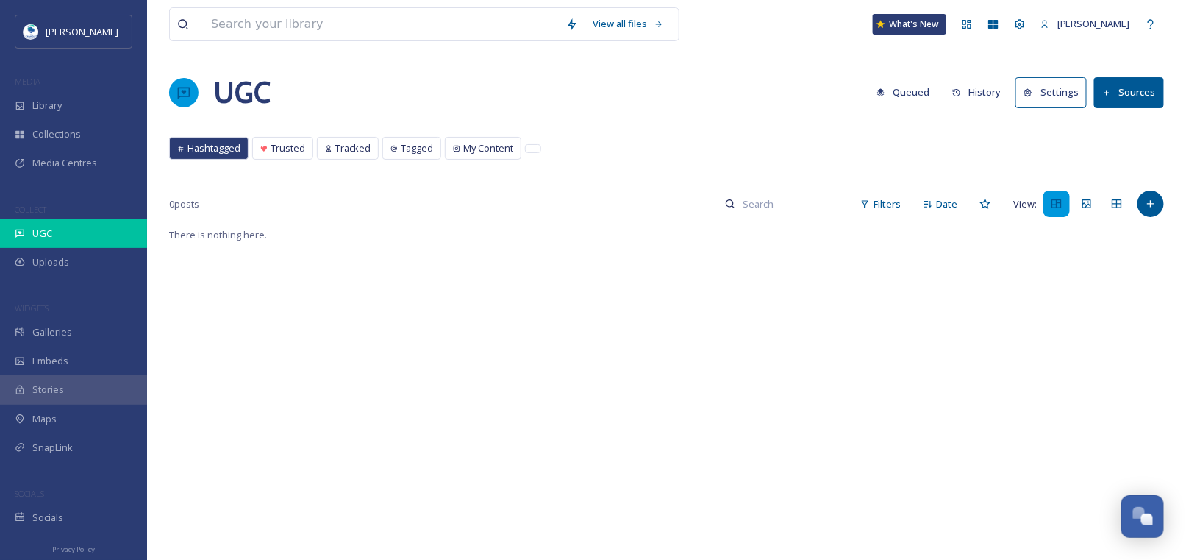
click at [68, 231] on div "UGC" at bounding box center [73, 233] width 147 height 29
